Goal: Transaction & Acquisition: Purchase product/service

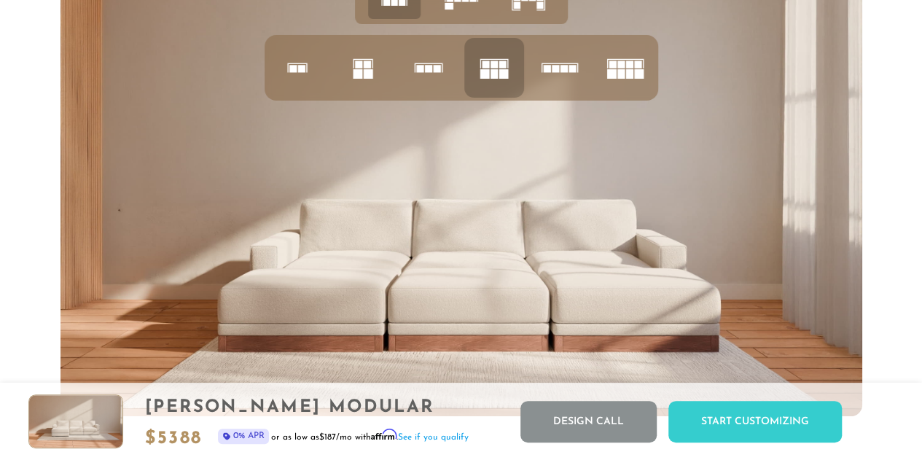
scroll to position [5431, 0]
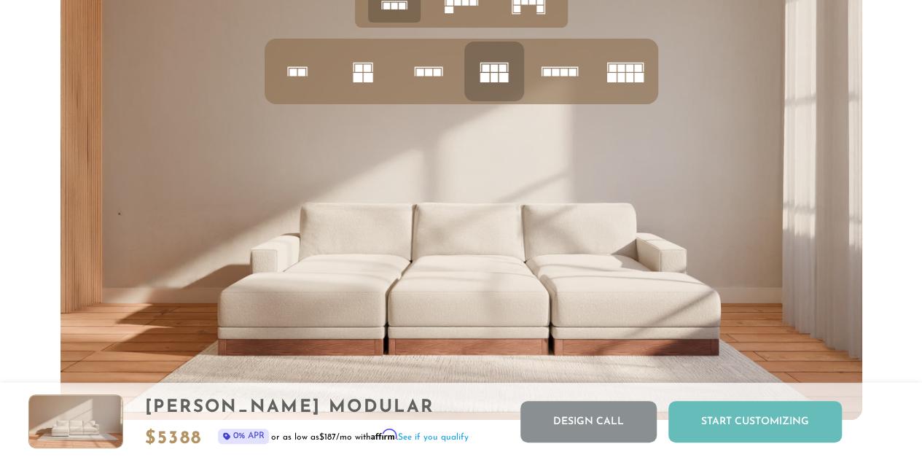
click at [755, 410] on div "Start Customizing" at bounding box center [756, 422] width 174 height 42
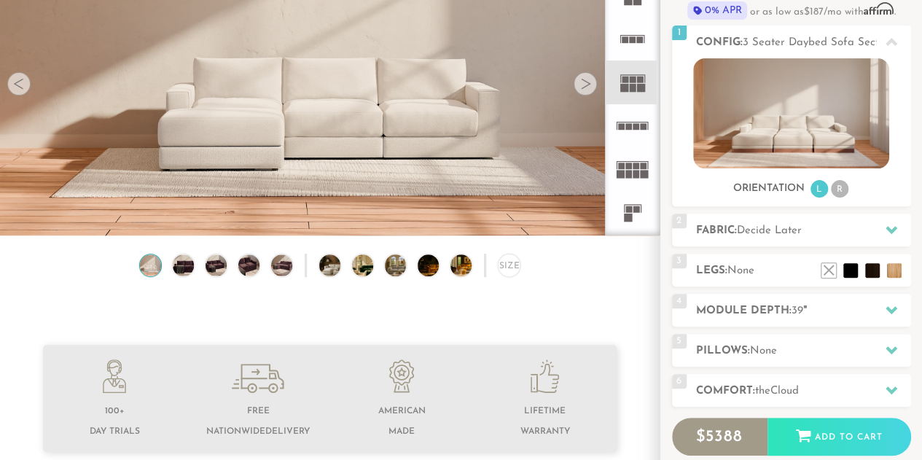
scroll to position [163, 0]
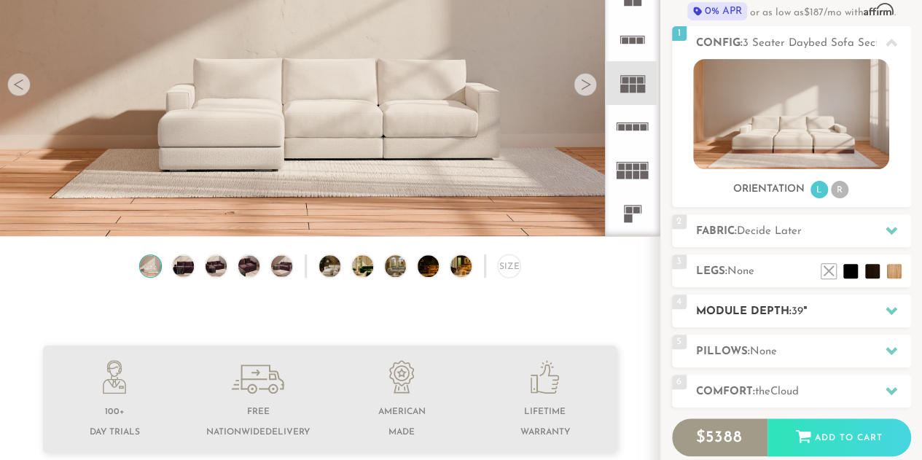
click at [765, 304] on h2 "Module Depth: 39 "" at bounding box center [803, 311] width 215 height 17
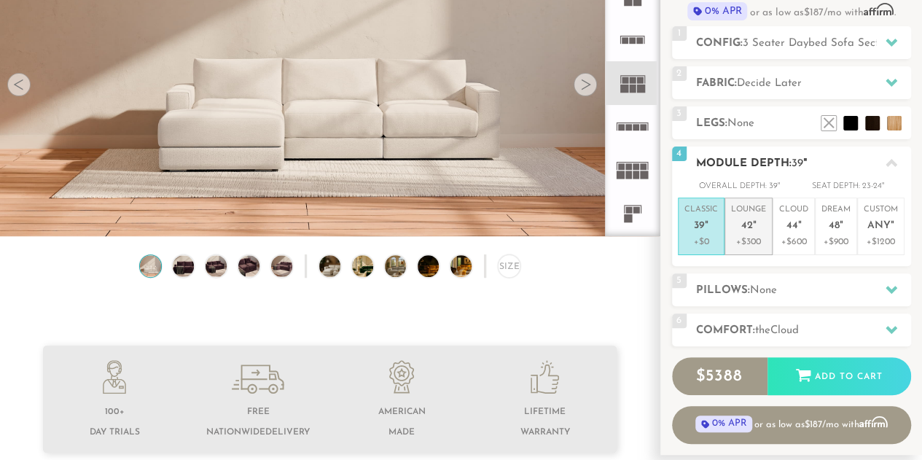
click at [747, 225] on span "42" at bounding box center [747, 226] width 12 height 12
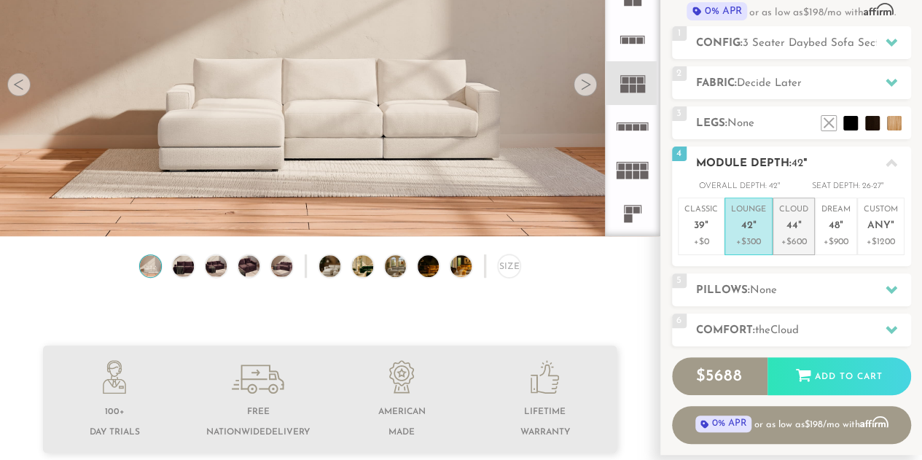
click at [798, 231] on em """ at bounding box center [800, 226] width 4 height 12
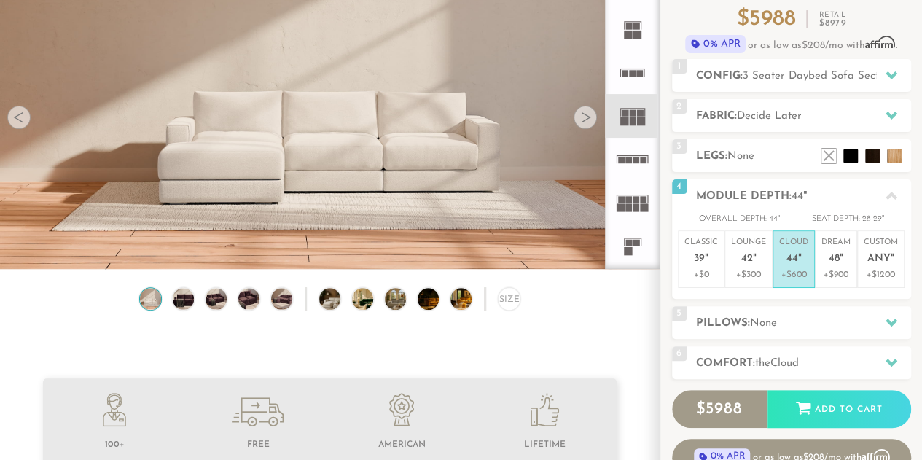
scroll to position [133, 0]
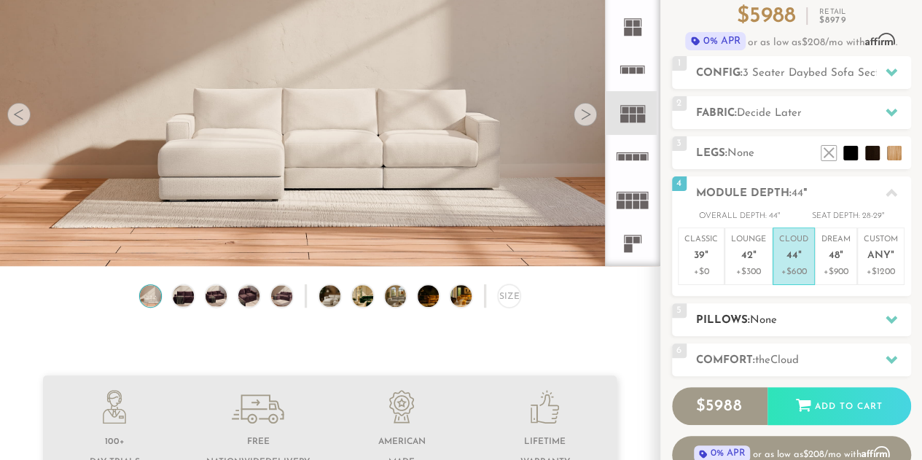
click at [766, 315] on span "None" at bounding box center [763, 320] width 27 height 11
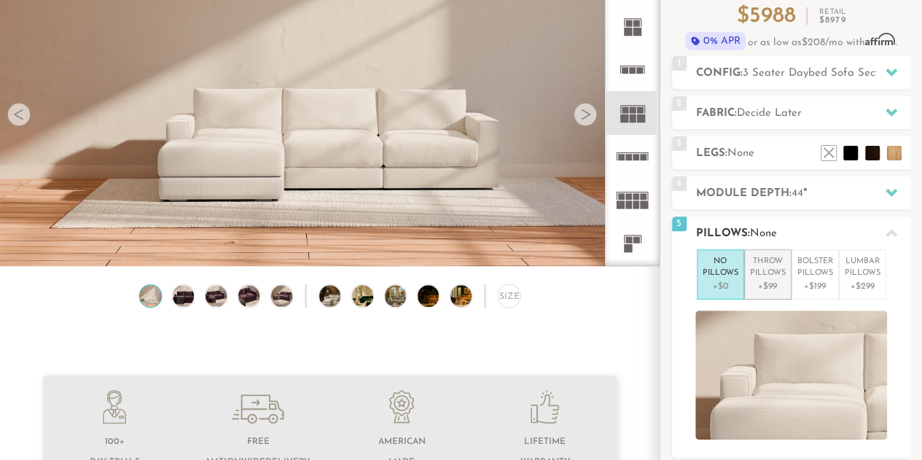
click at [777, 282] on p "+$99" at bounding box center [768, 286] width 36 height 13
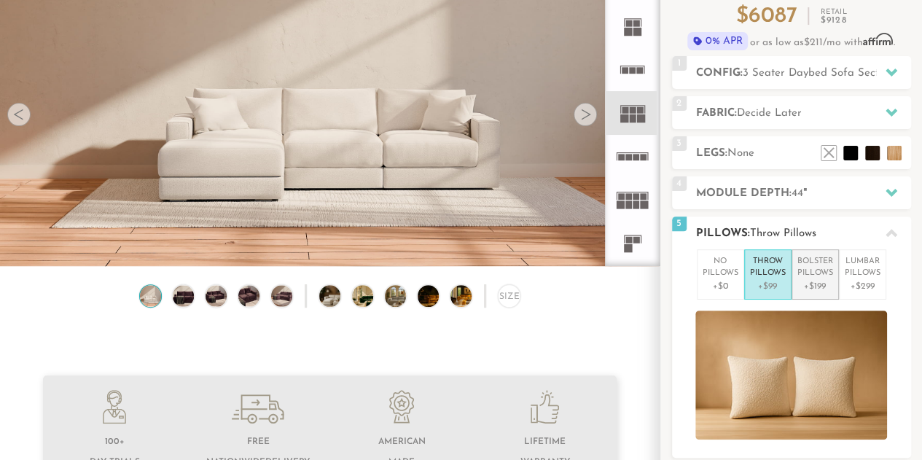
click at [807, 281] on p "+$199" at bounding box center [816, 286] width 36 height 13
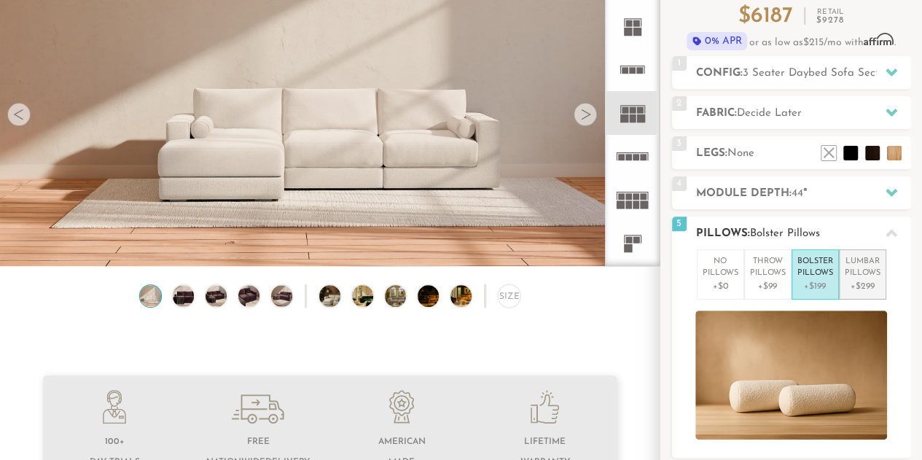
click at [865, 275] on p "Lumbar Pillows" at bounding box center [863, 268] width 36 height 24
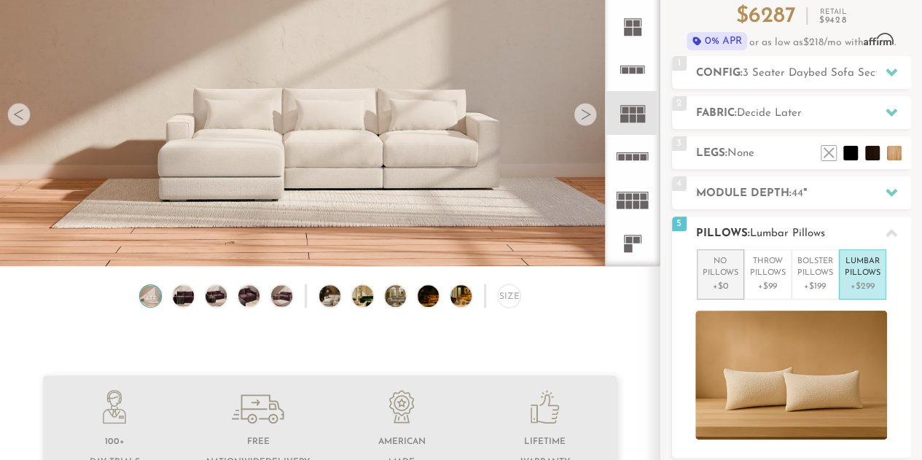
click at [710, 276] on p "No Pillows" at bounding box center [721, 268] width 36 height 24
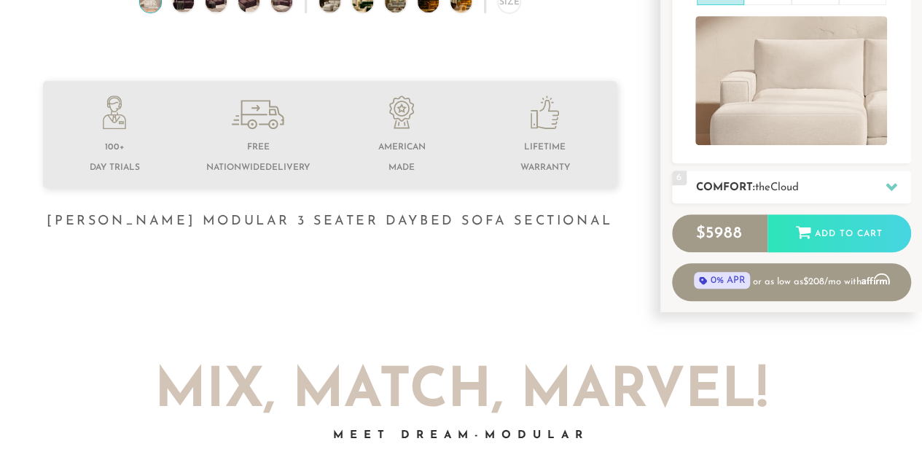
scroll to position [432, 0]
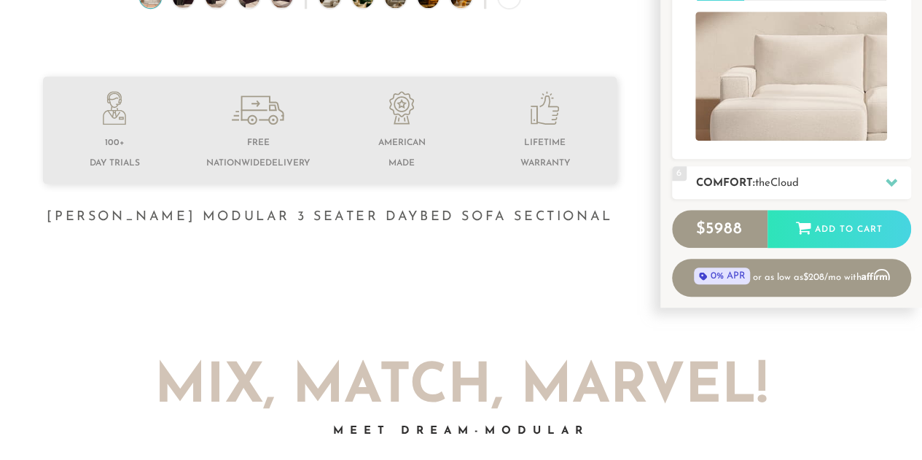
click at [780, 185] on span "Cloud" at bounding box center [785, 183] width 28 height 11
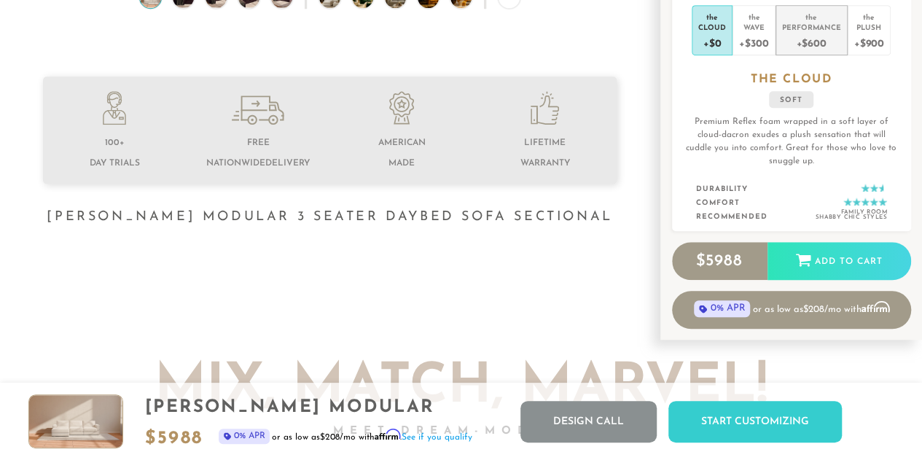
click at [818, 39] on div "+$600" at bounding box center [811, 42] width 59 height 21
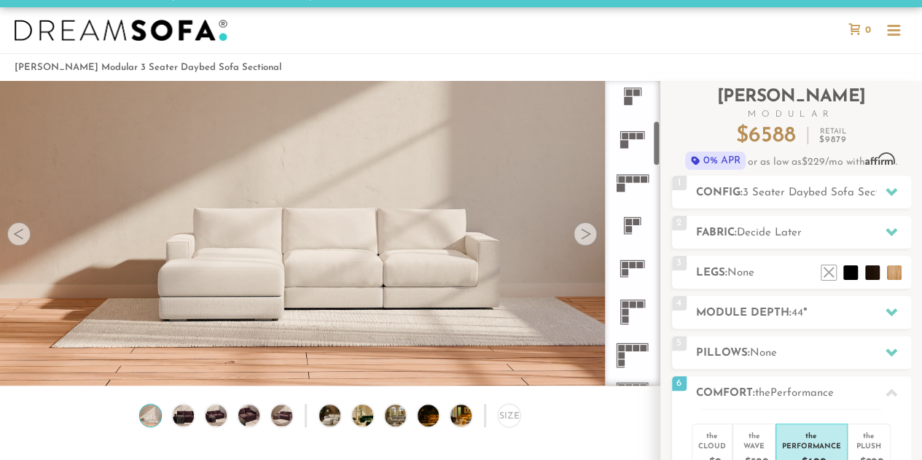
scroll to position [265, 0]
click at [621, 359] on icon at bounding box center [632, 356] width 43 height 43
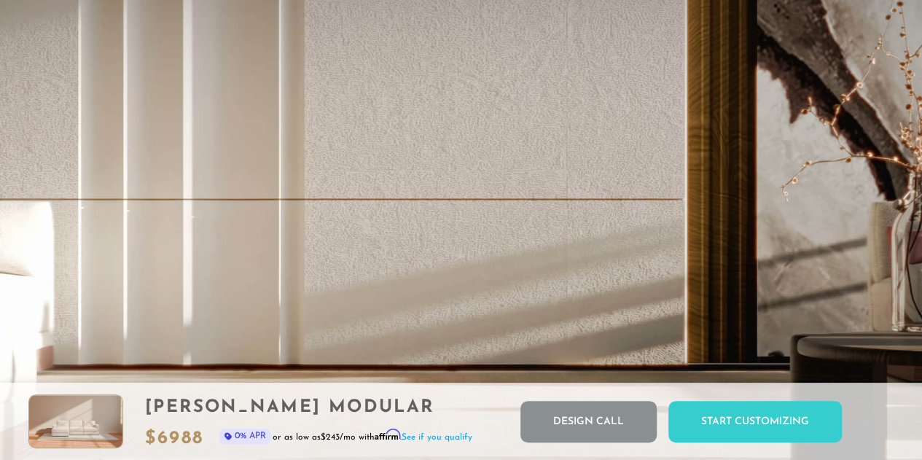
scroll to position [2636, 0]
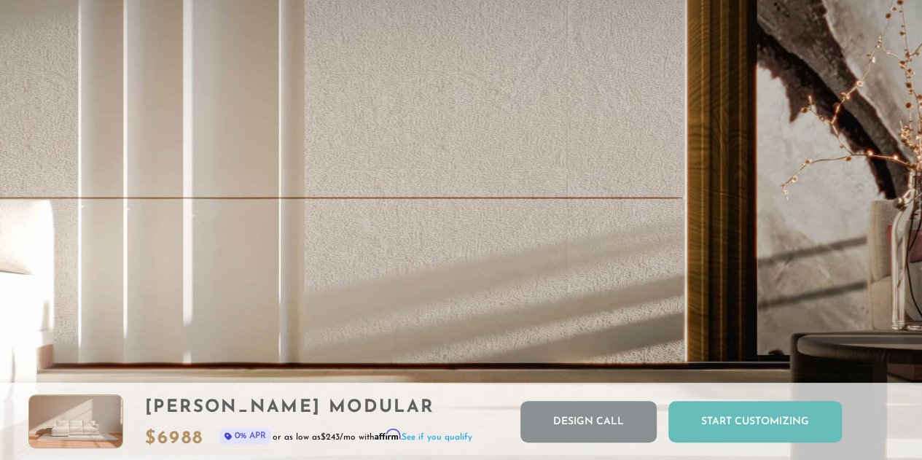
click at [739, 414] on div "Start Customizing" at bounding box center [756, 422] width 174 height 42
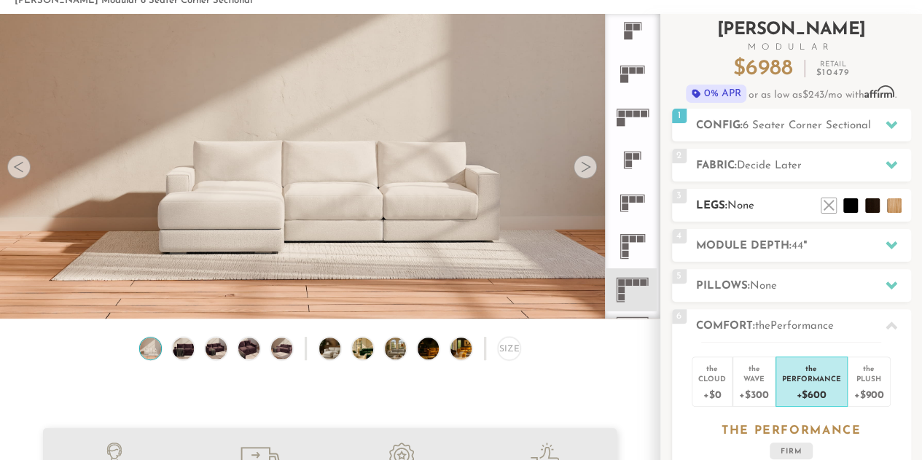
scroll to position [77, 0]
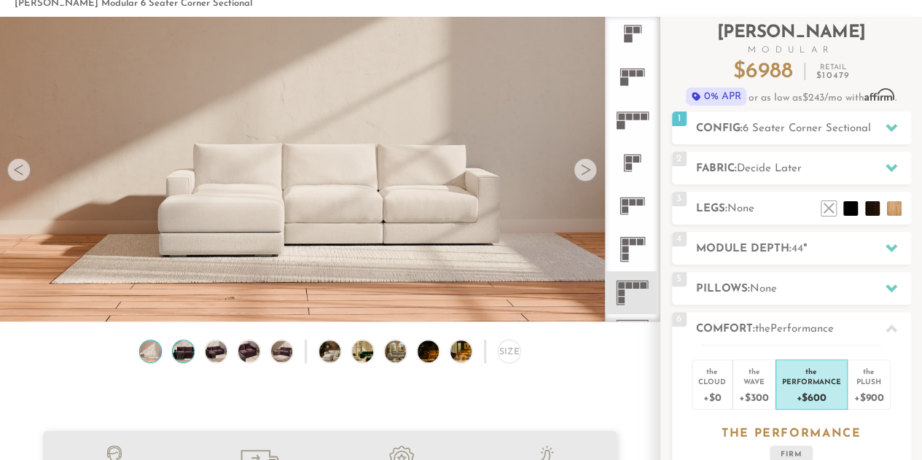
click at [190, 359] on img at bounding box center [184, 350] width 26 height 21
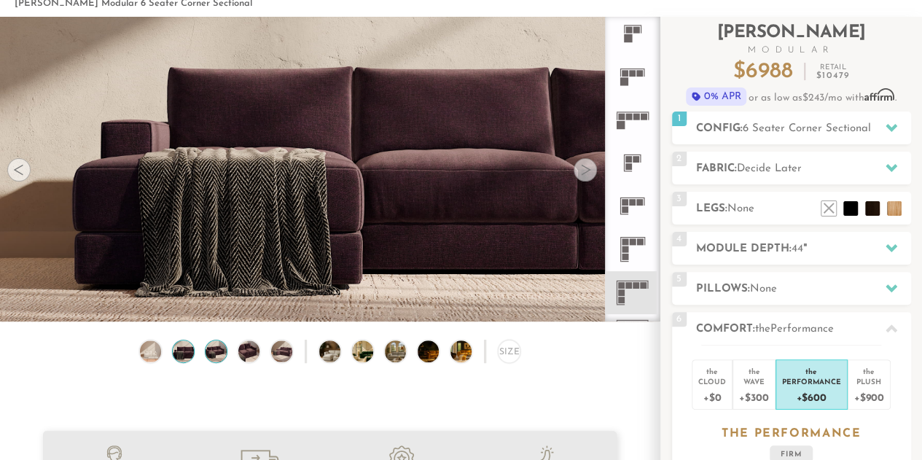
click at [220, 361] on img at bounding box center [216, 350] width 26 height 21
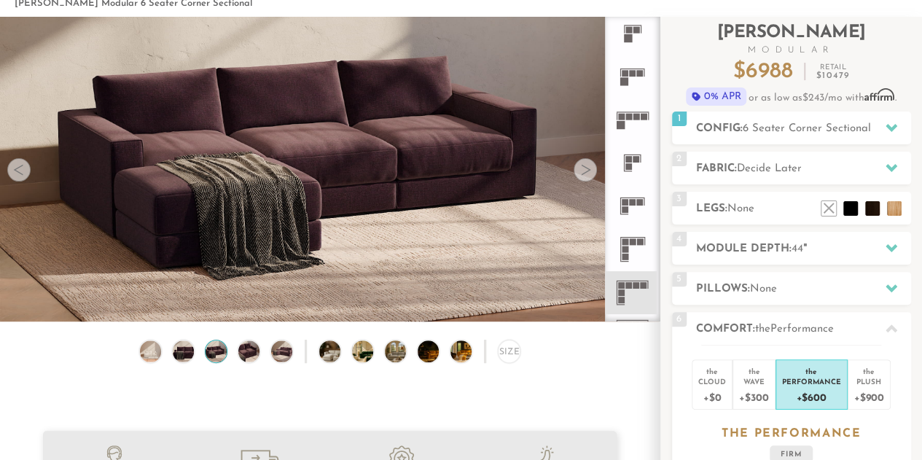
click at [257, 369] on div "Size" at bounding box center [330, 355] width 660 height 30
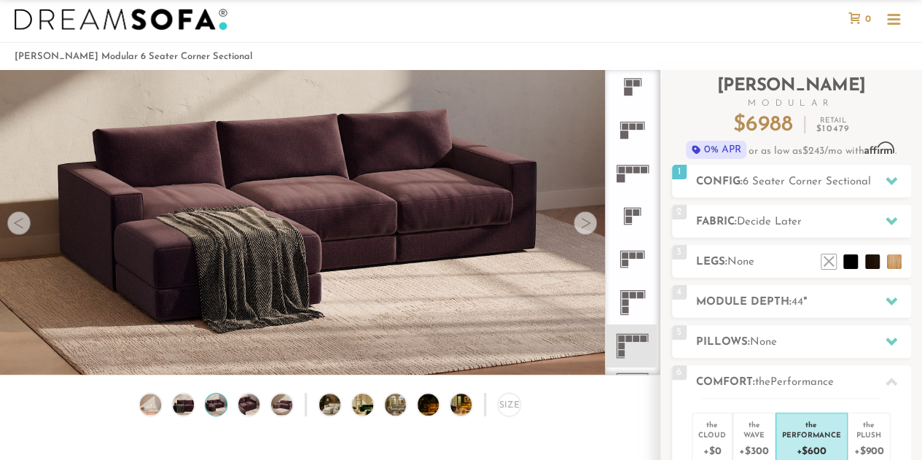
scroll to position [0, 0]
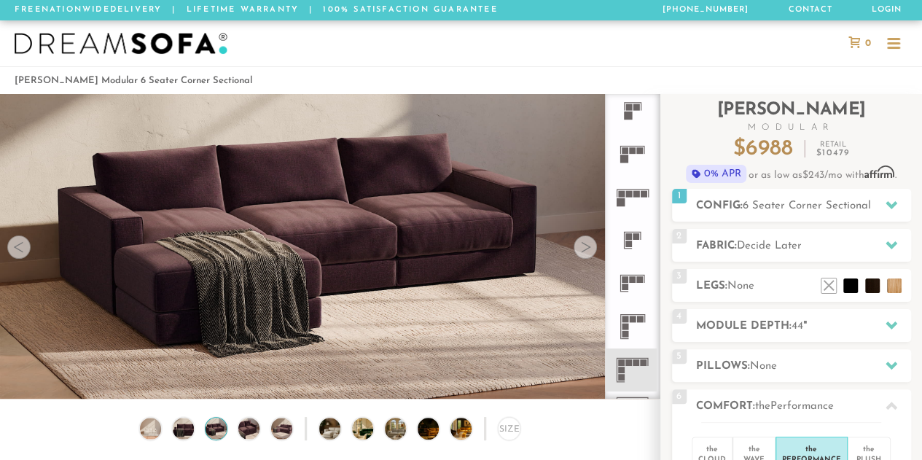
drag, startPoint x: 391, startPoint y: 9, endPoint x: 357, endPoint y: 50, distance: 52.3
click at [357, 50] on div at bounding box center [461, 43] width 922 height 46
click at [137, 42] on img at bounding box center [121, 44] width 213 height 22
